Goal: Task Accomplishment & Management: Use online tool/utility

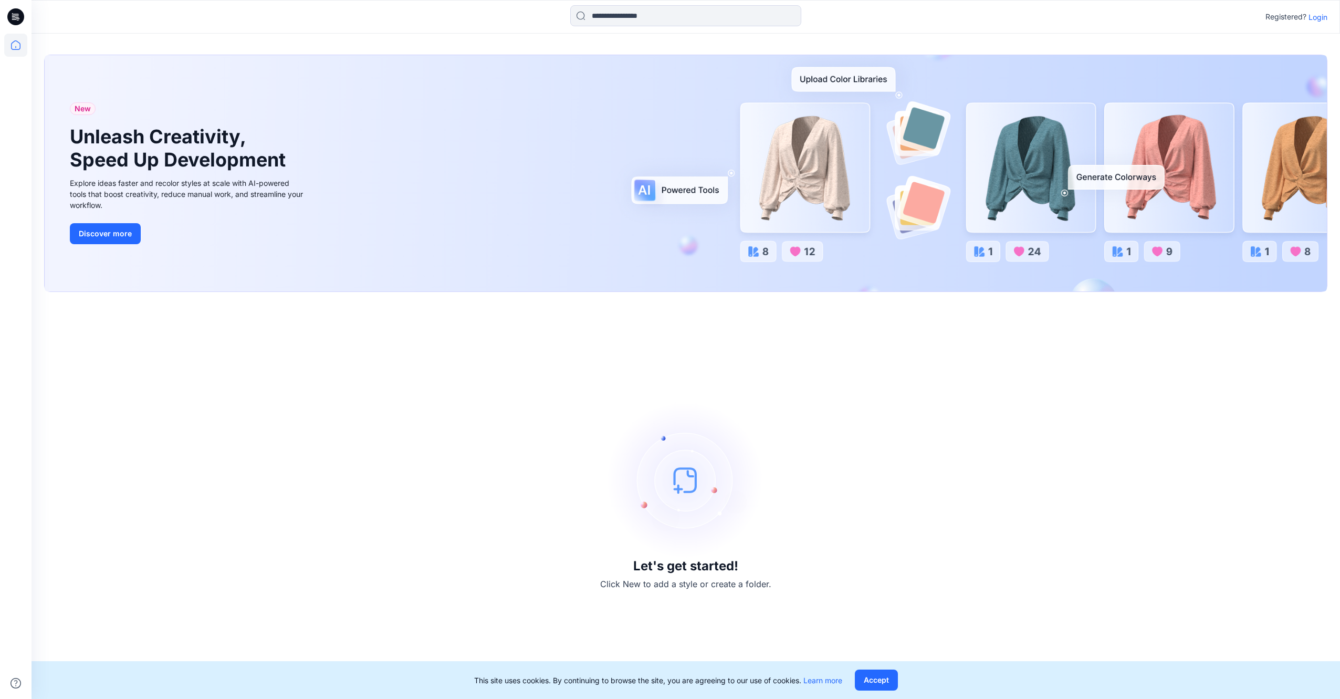
click at [1320, 17] on p "Login" at bounding box center [1318, 17] width 19 height 11
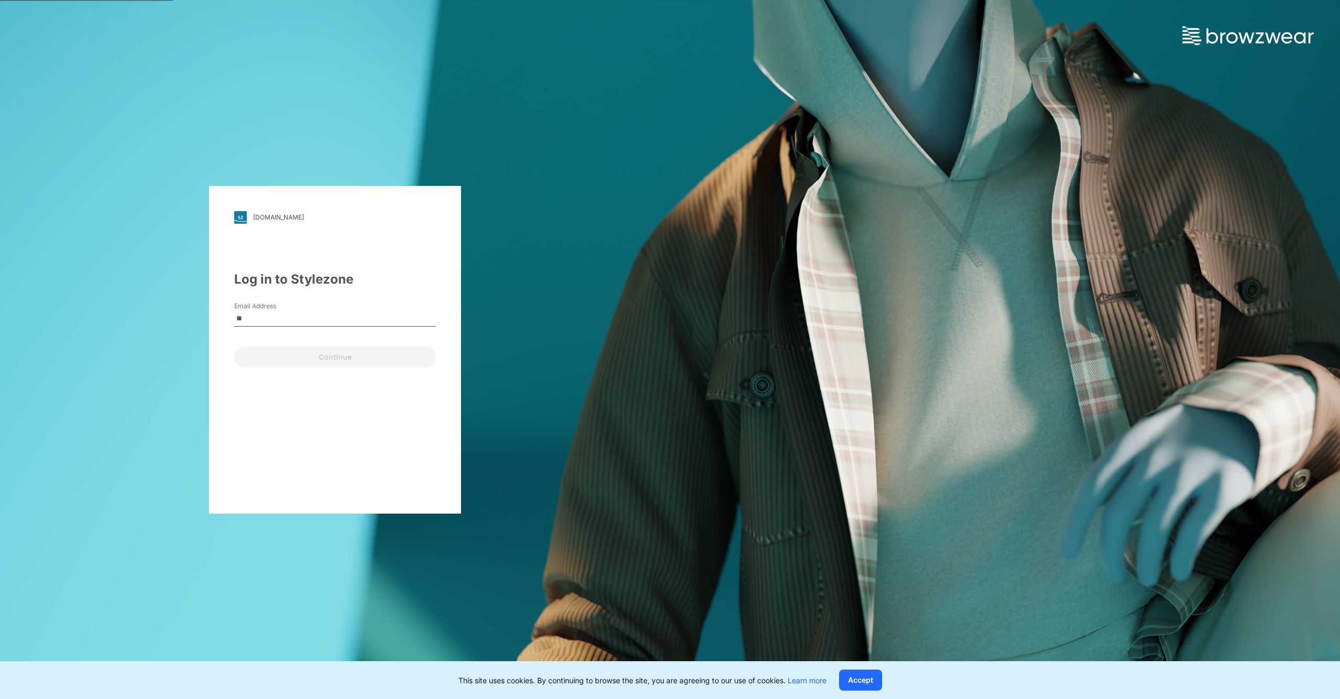
type input "*"
type input "**********"
click at [234, 347] on button "Continue" at bounding box center [335, 357] width 202 height 21
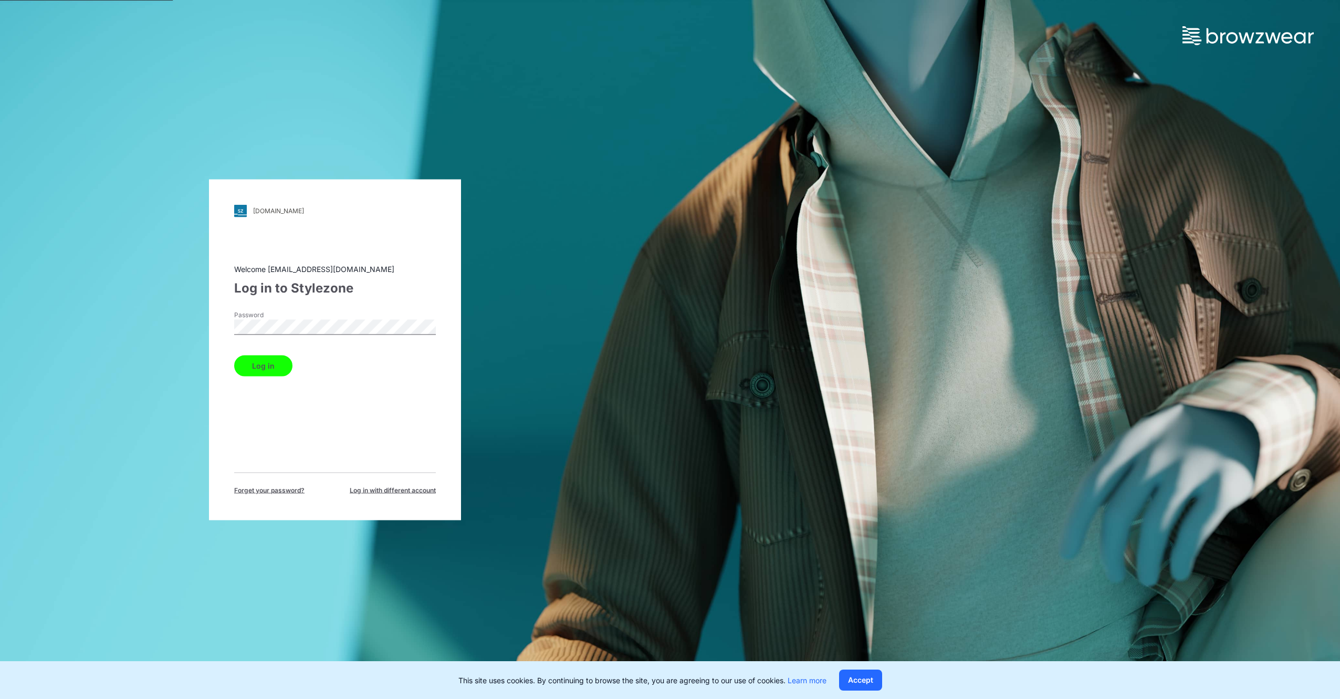
click at [277, 368] on button "Log in" at bounding box center [263, 365] width 58 height 21
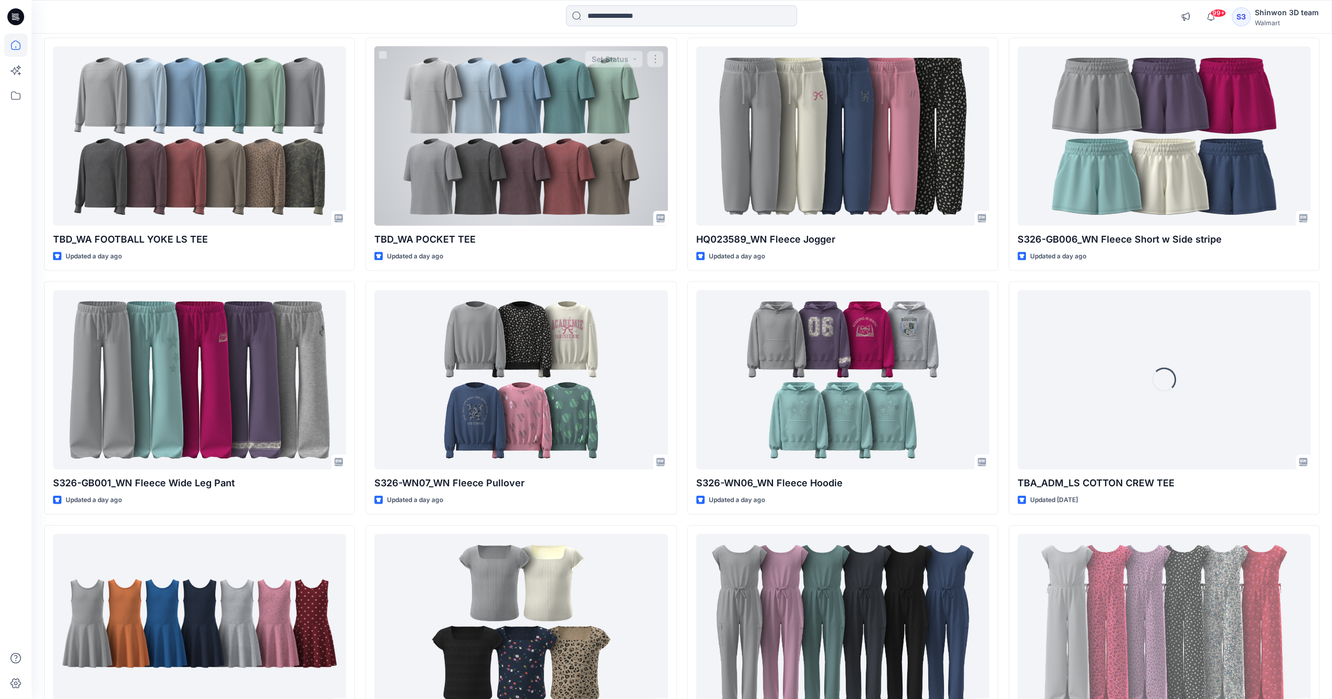
scroll to position [2082, 0]
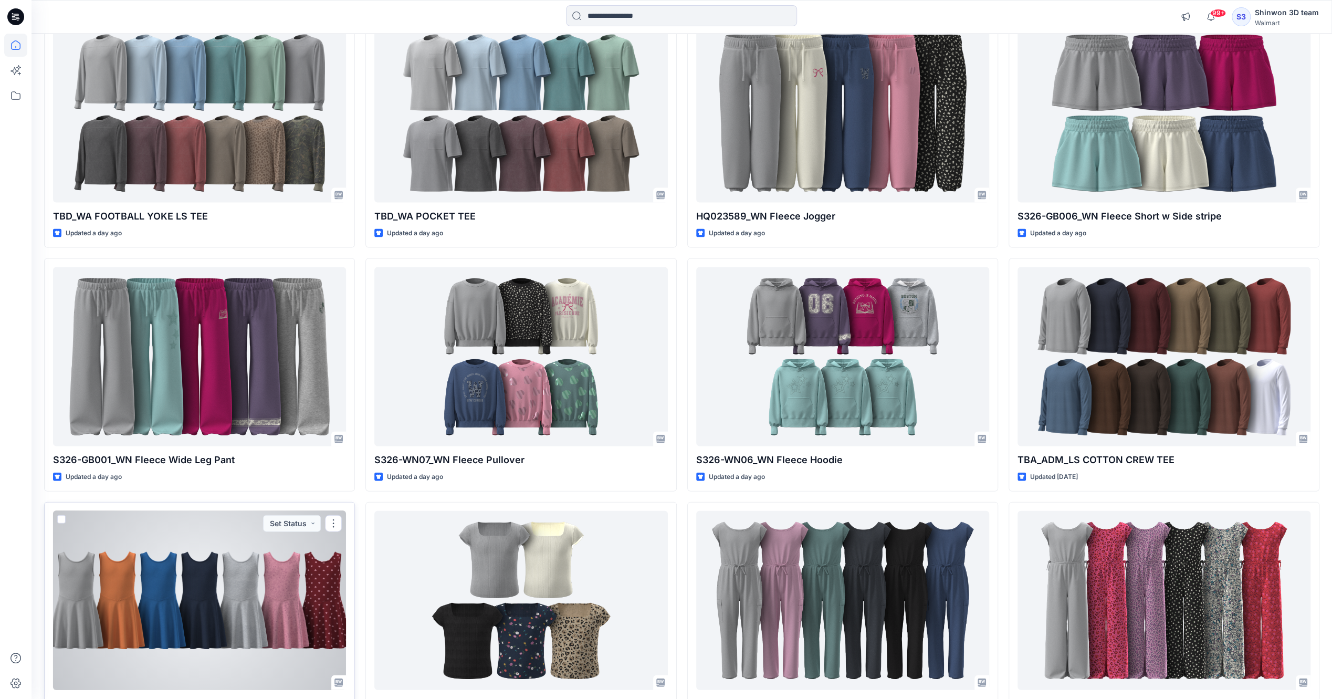
click at [282, 616] on div at bounding box center [199, 600] width 293 height 179
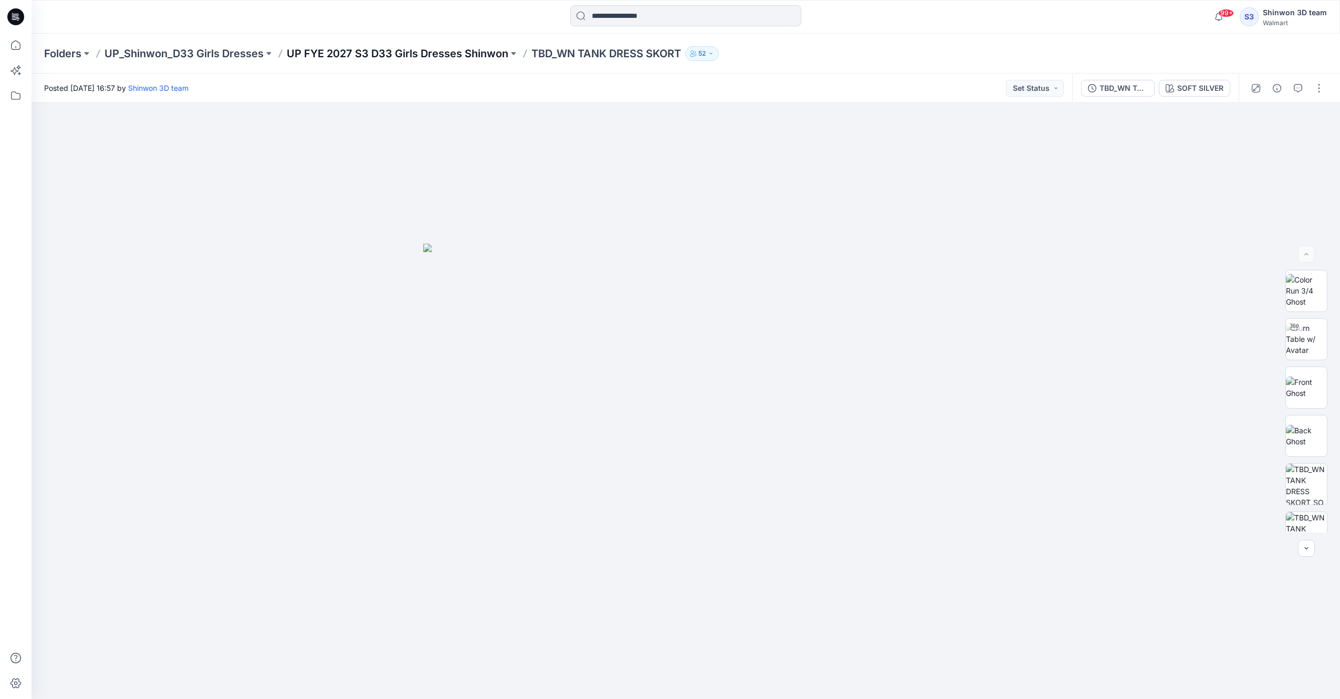
click at [422, 55] on p "UP FYE 2027 S3 D33 Girls Dresses Shinwon" at bounding box center [398, 53] width 222 height 15
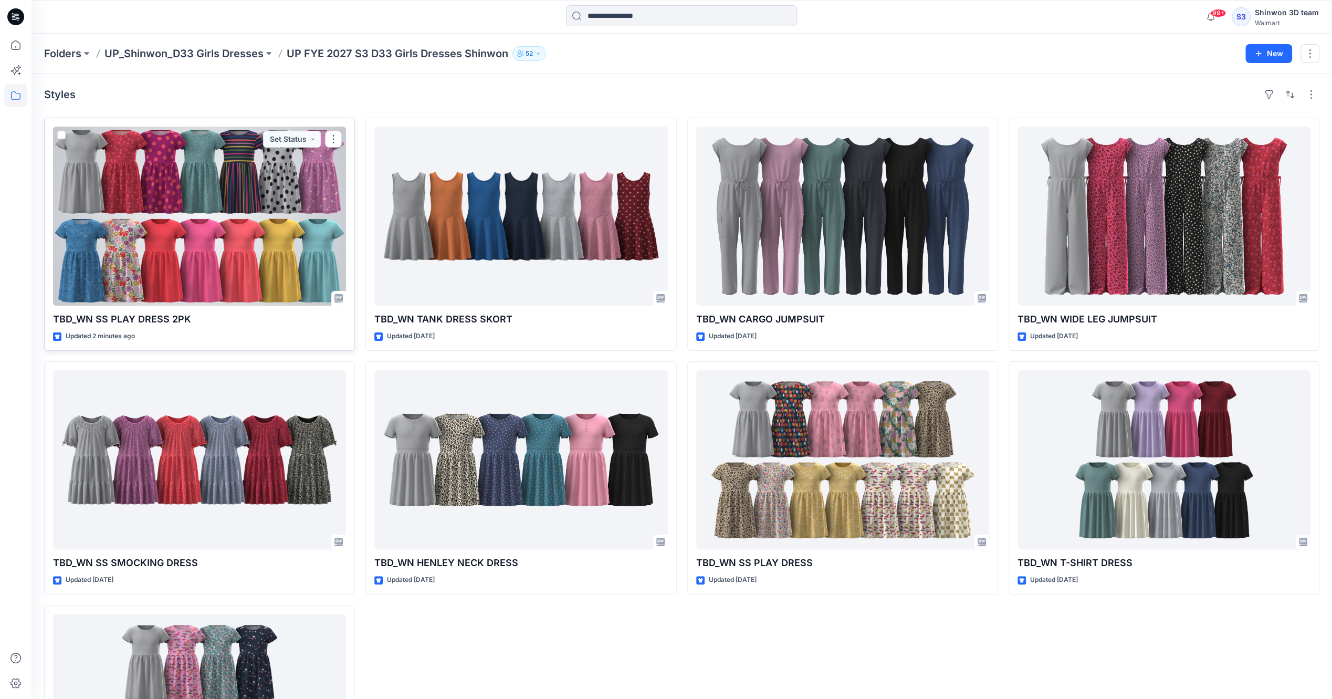
click at [242, 244] on div at bounding box center [199, 216] width 293 height 179
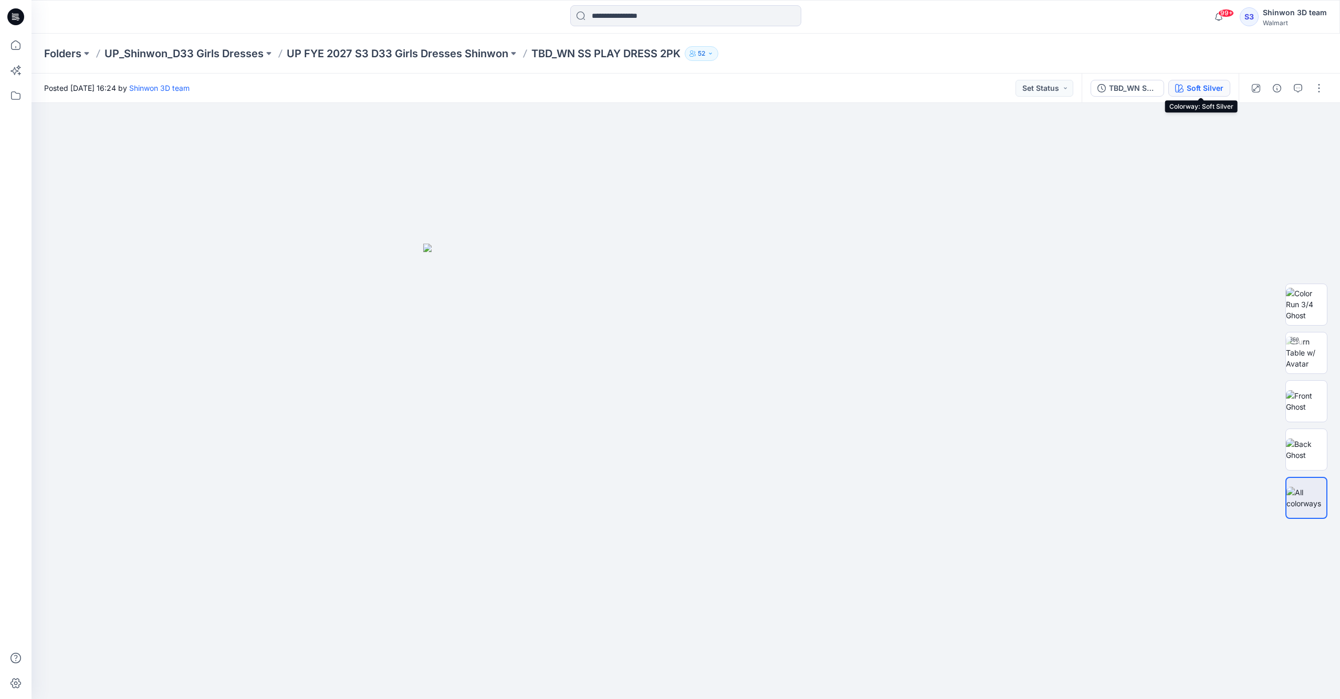
click at [1188, 87] on div "Soft Silver" at bounding box center [1205, 88] width 37 height 12
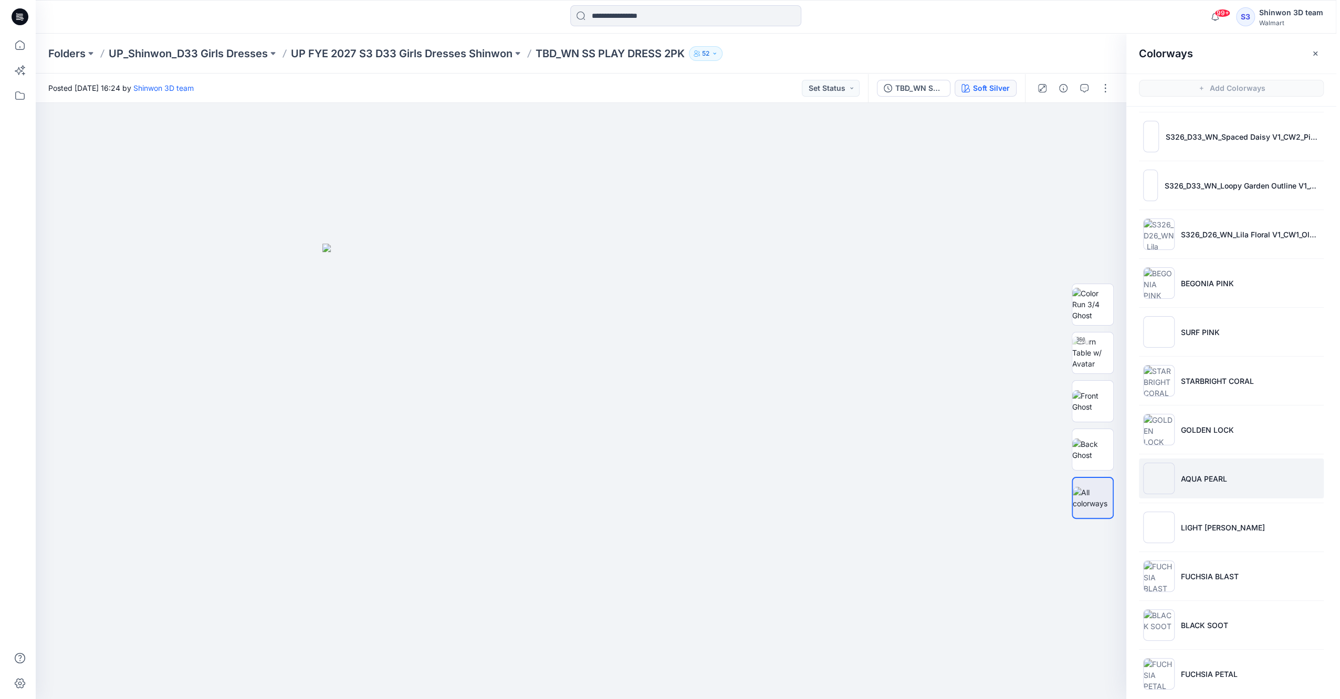
scroll to position [300, 0]
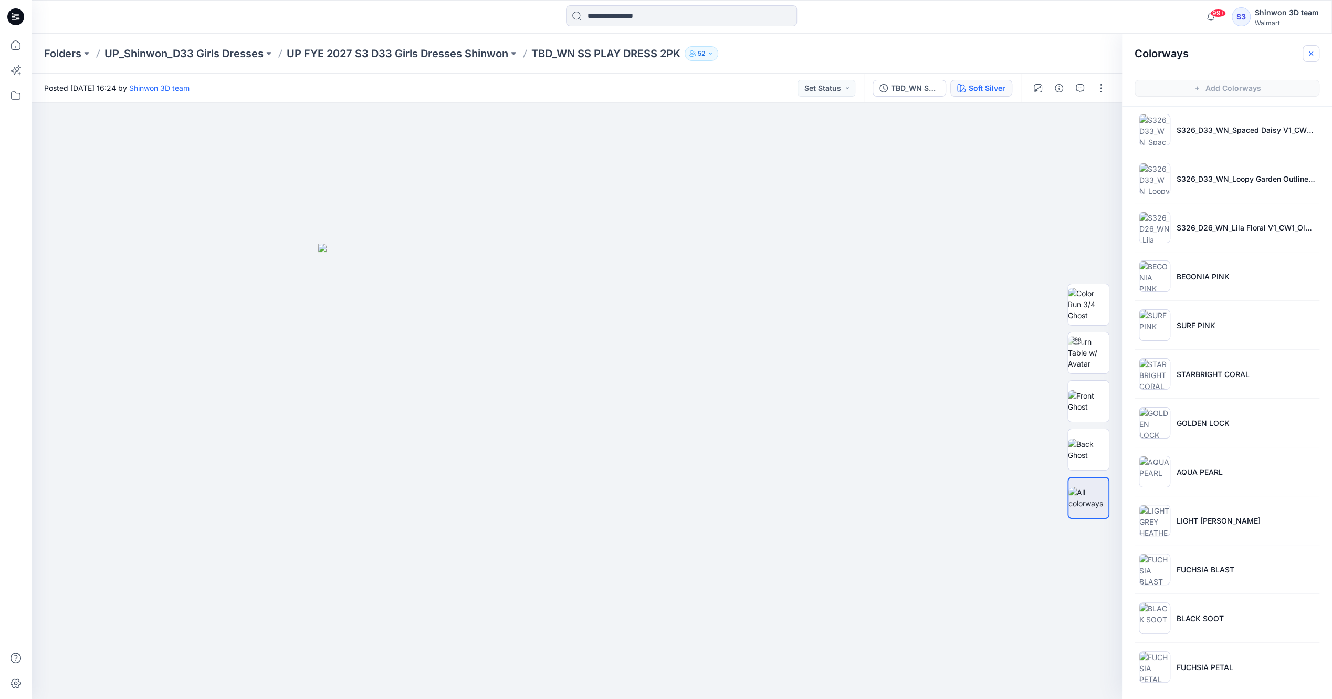
click at [1310, 51] on icon "button" at bounding box center [1311, 53] width 4 height 4
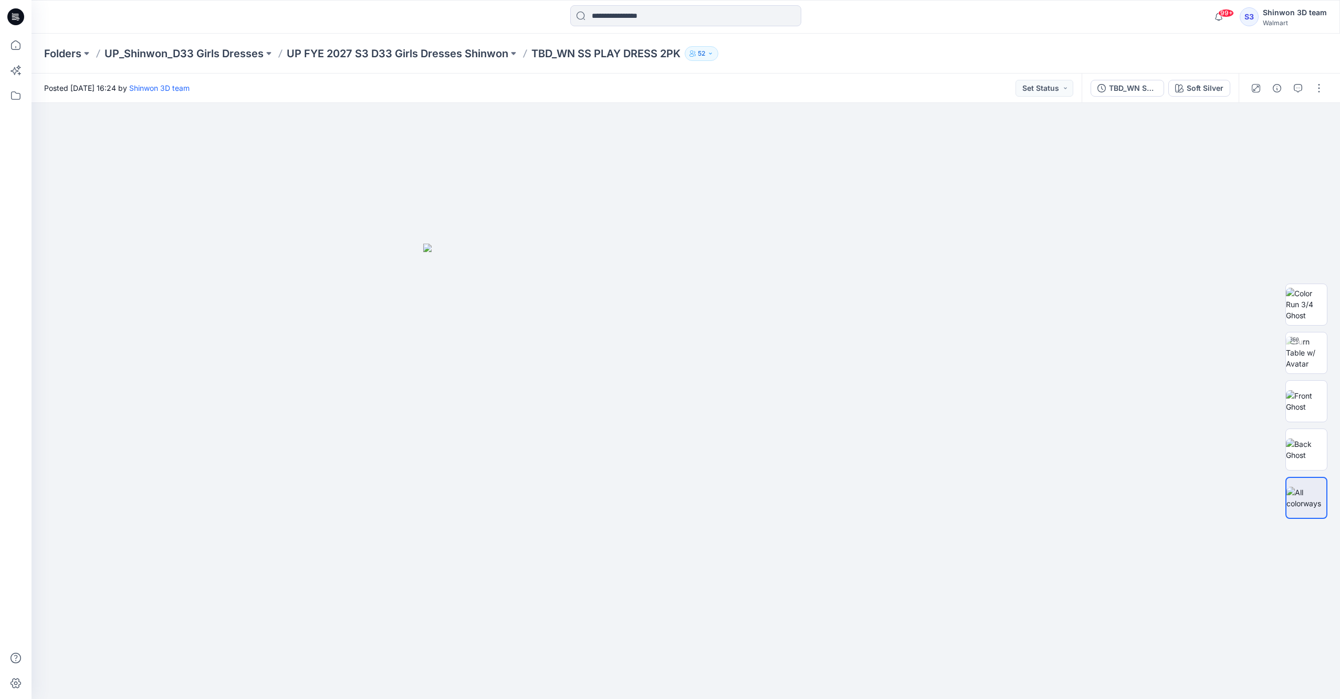
drag, startPoint x: 1317, startPoint y: 90, endPoint x: 1318, endPoint y: 99, distance: 8.9
click at [1318, 90] on button "button" at bounding box center [1319, 88] width 17 height 17
click at [1259, 138] on button "Edit" at bounding box center [1275, 141] width 97 height 19
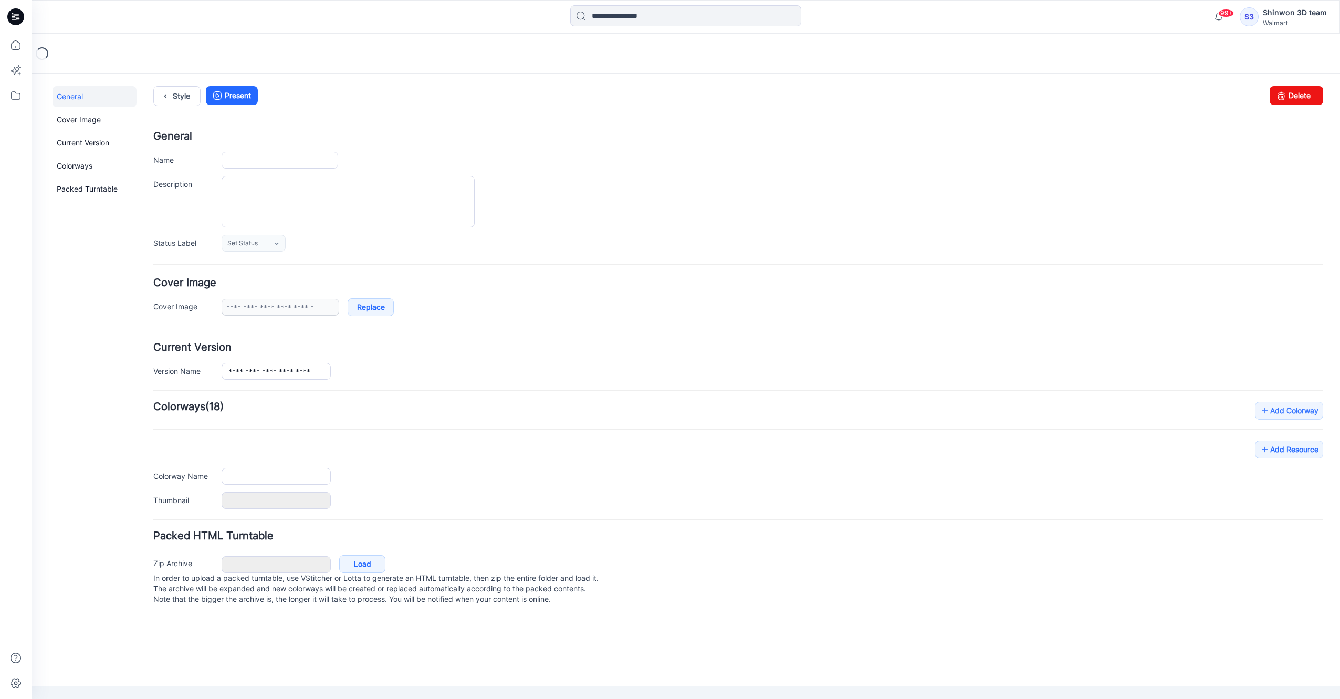
type input "**********"
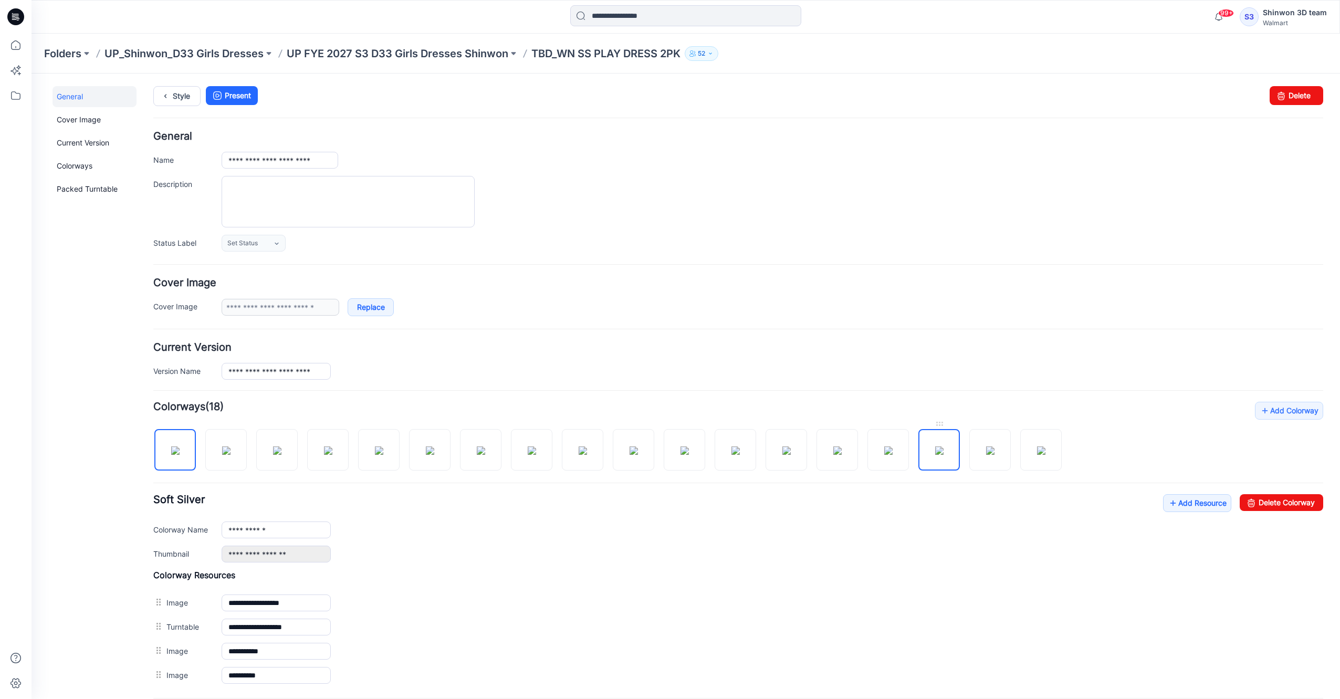
click at [937, 446] on img at bounding box center [939, 450] width 8 height 8
click at [1263, 503] on link "Delete Colorway" at bounding box center [1282, 502] width 84 height 17
type input "**********"
click at [183, 95] on link "Style" at bounding box center [176, 96] width 47 height 20
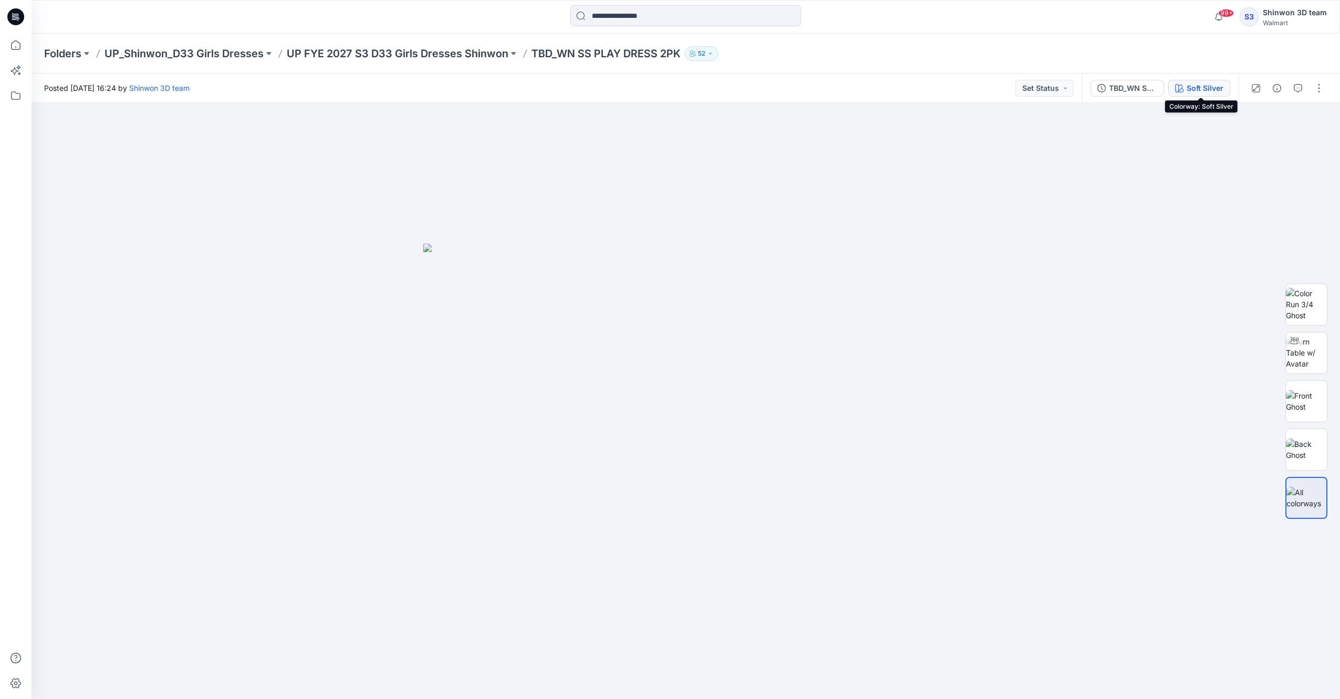
click at [1221, 89] on div "Soft Silver" at bounding box center [1205, 88] width 37 height 12
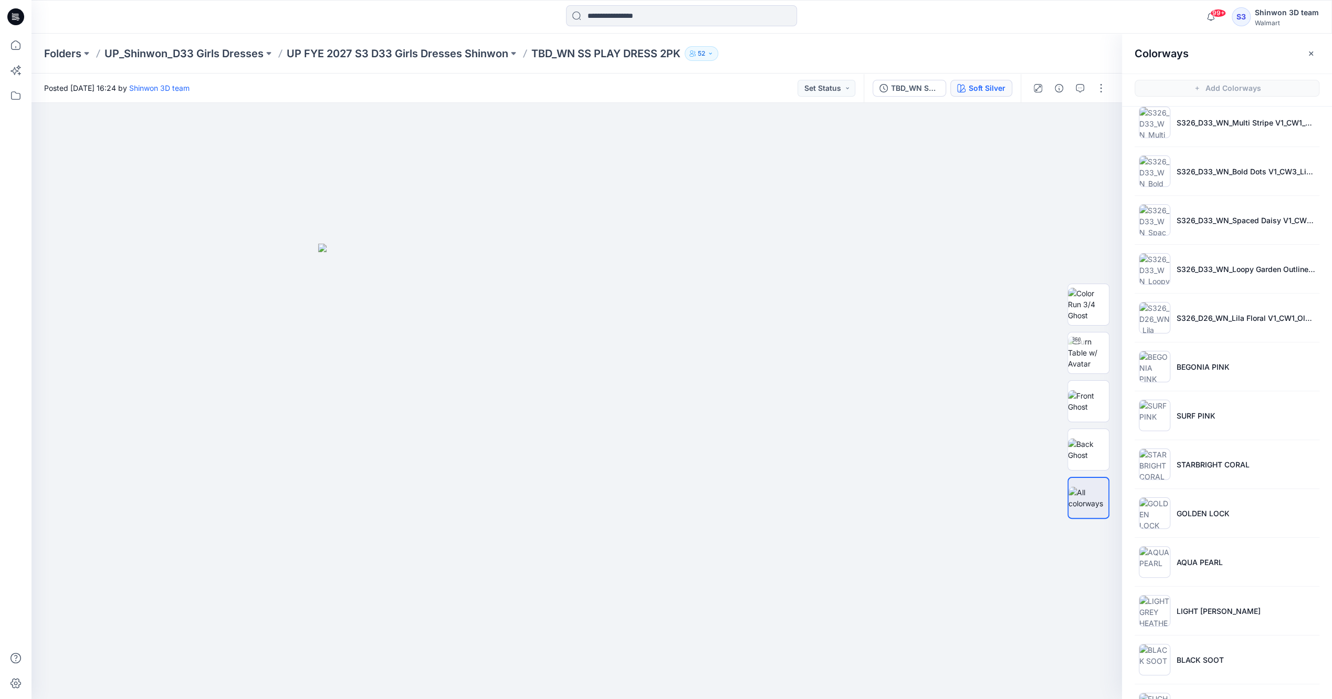
scroll to position [252, 0]
